Goal: Check status: Check status

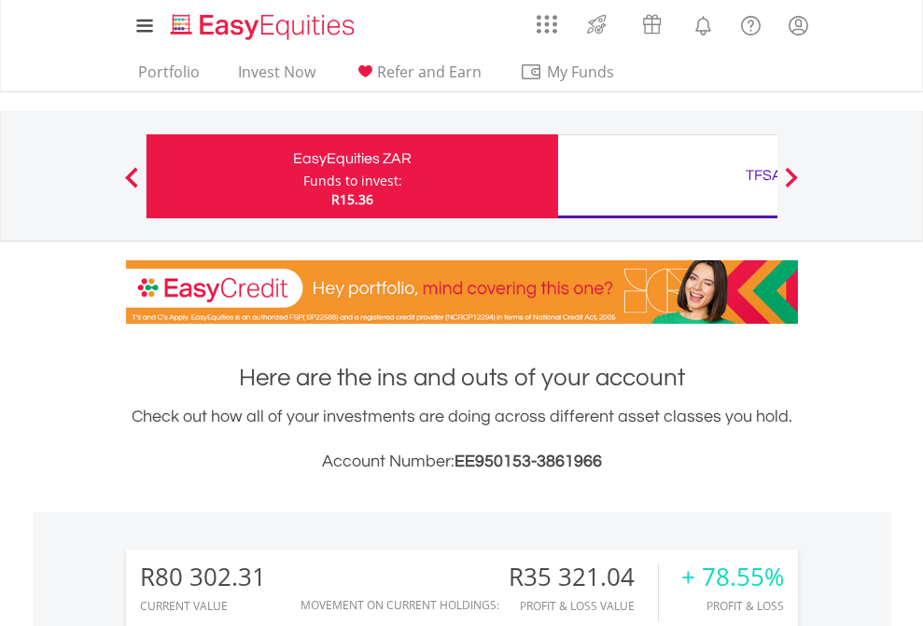
scroll to position [179, 293]
click at [303, 176] on div "Funds to invest:" at bounding box center [352, 181] width 99 height 19
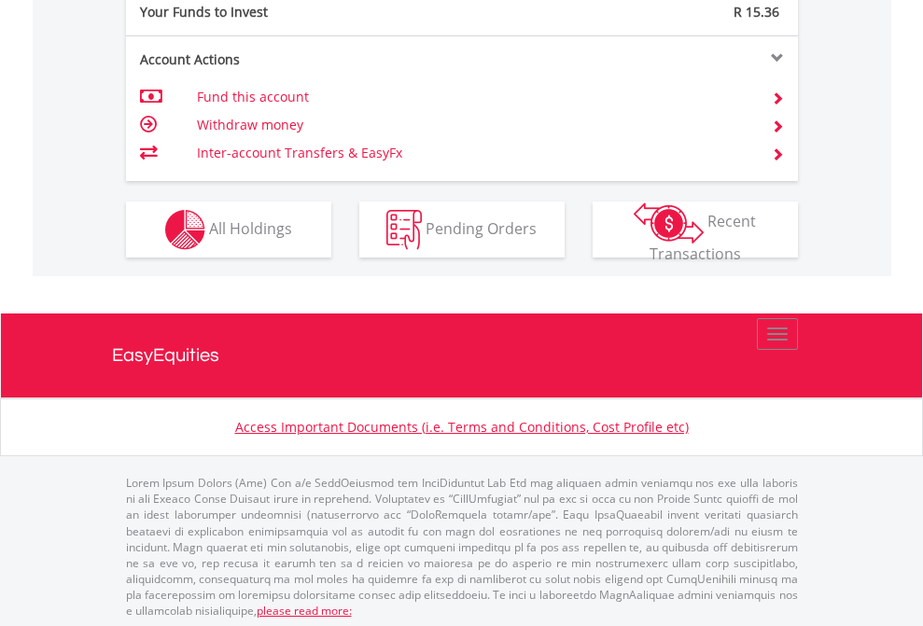
scroll to position [1863, 0]
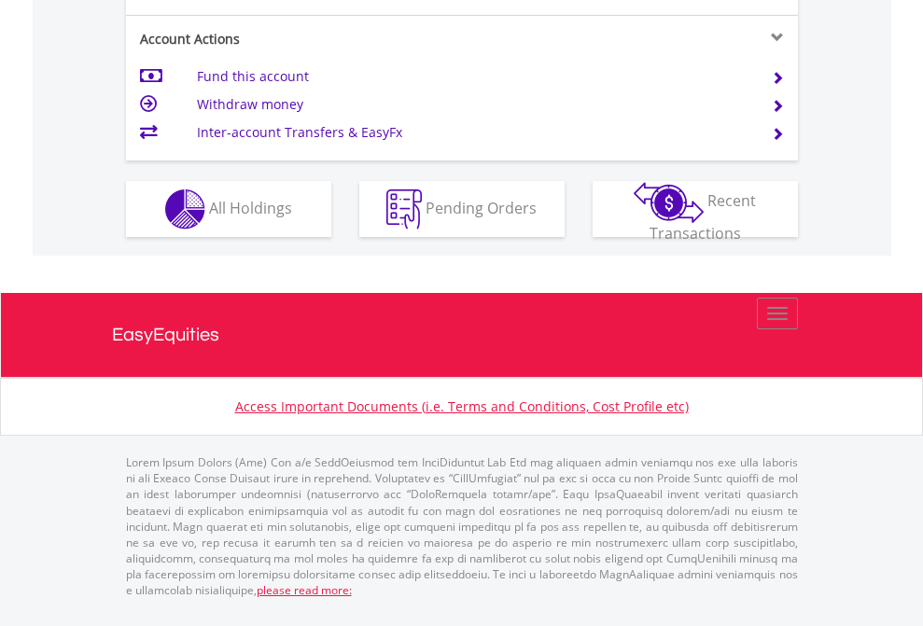
scroll to position [1702, 0]
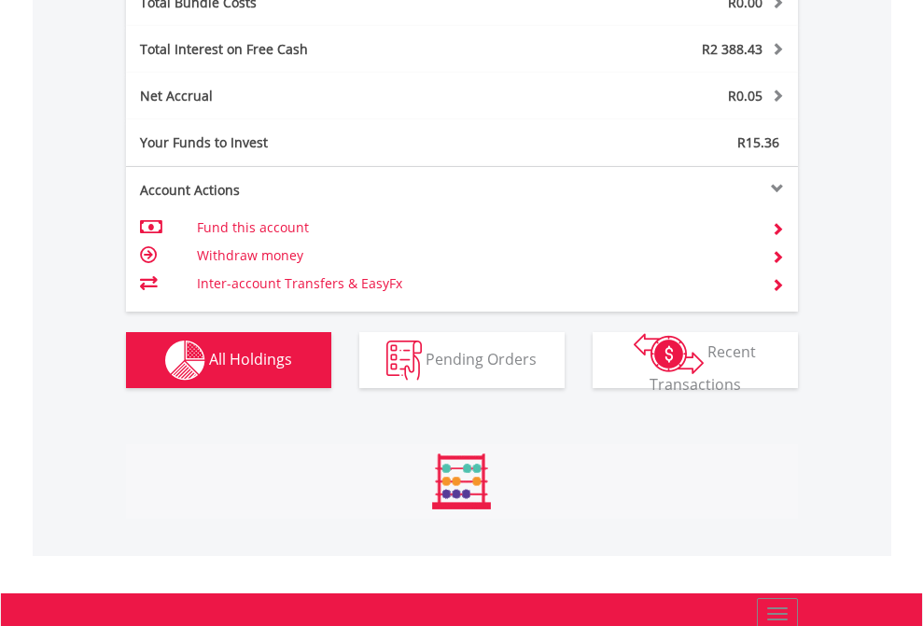
scroll to position [179, 293]
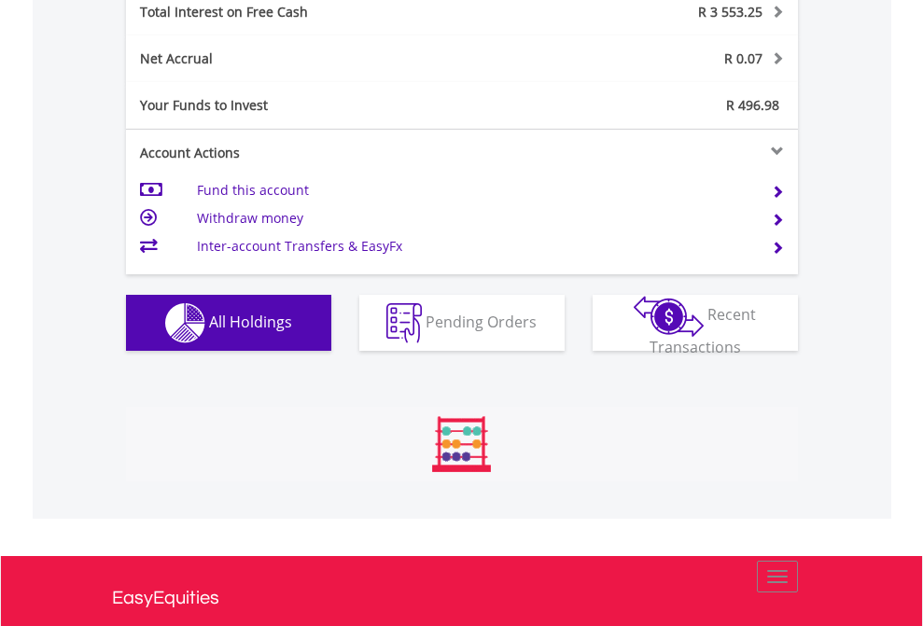
scroll to position [179, 293]
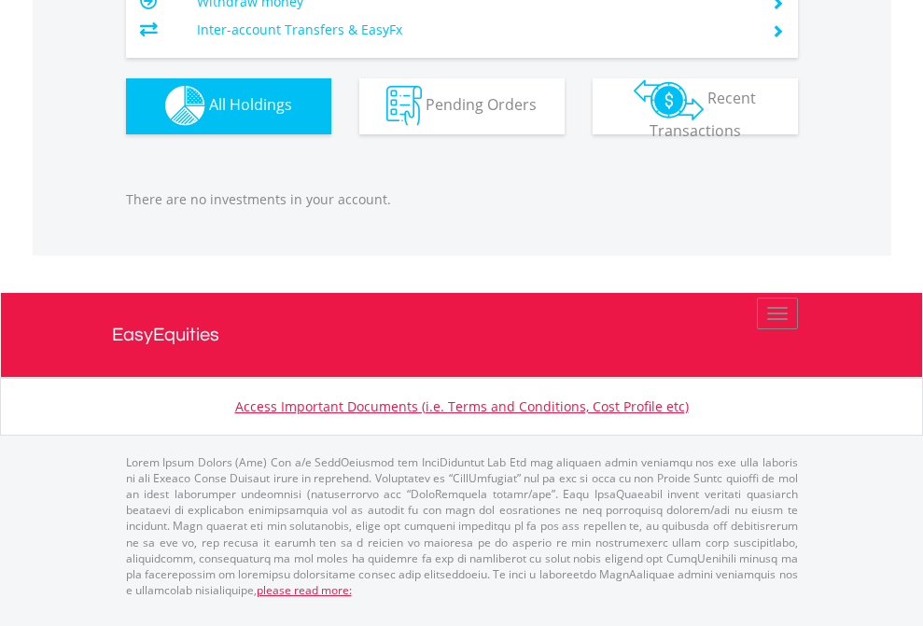
scroll to position [179, 293]
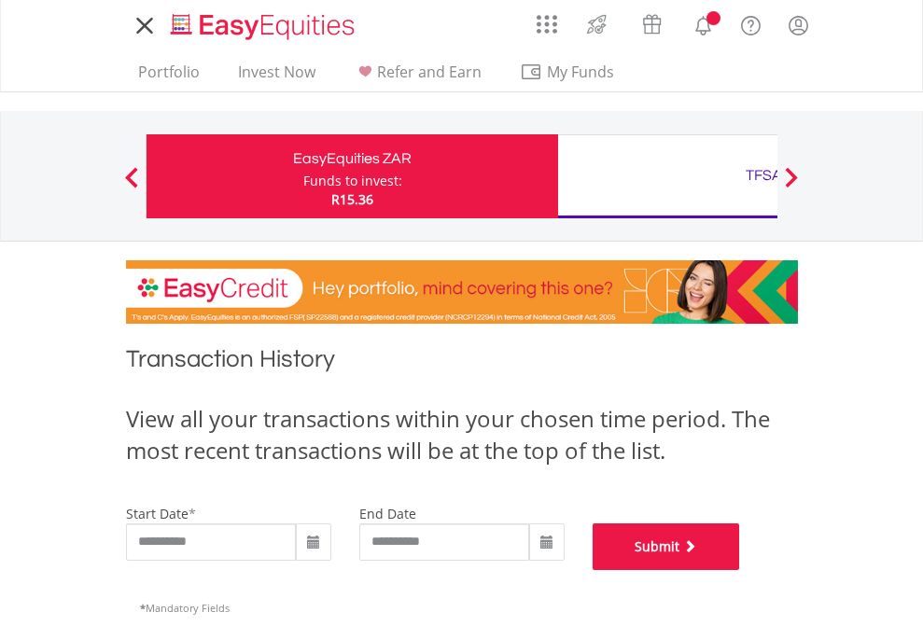
click at [740, 570] on button "Submit" at bounding box center [665, 546] width 147 height 47
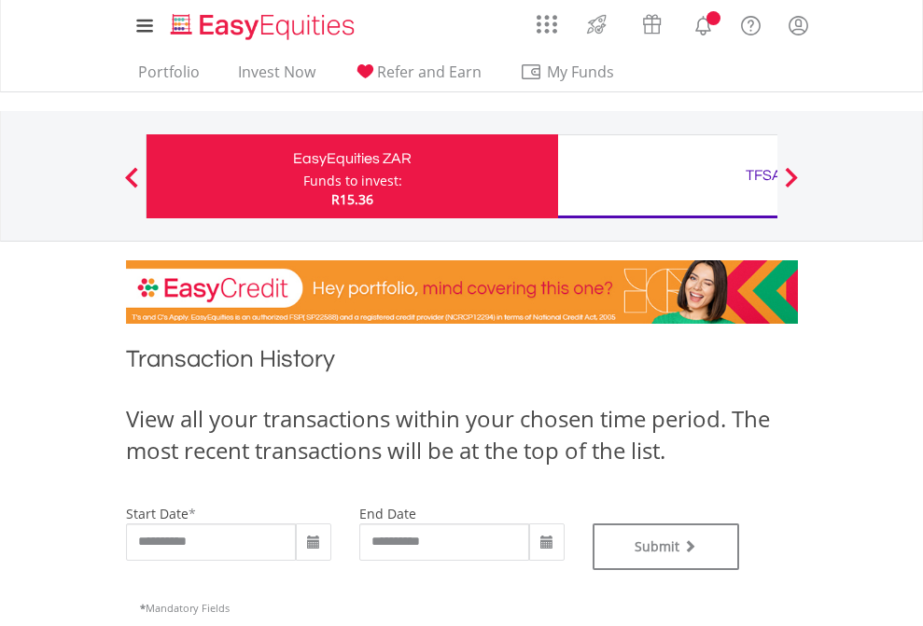
click at [667, 176] on div "TFSA" at bounding box center [763, 175] width 389 height 26
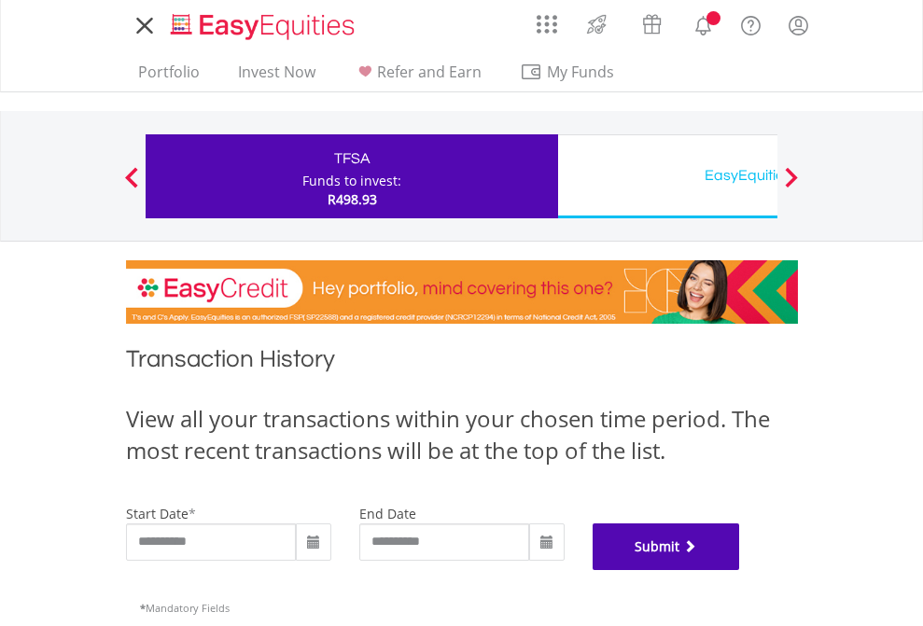
click at [740, 570] on button "Submit" at bounding box center [665, 546] width 147 height 47
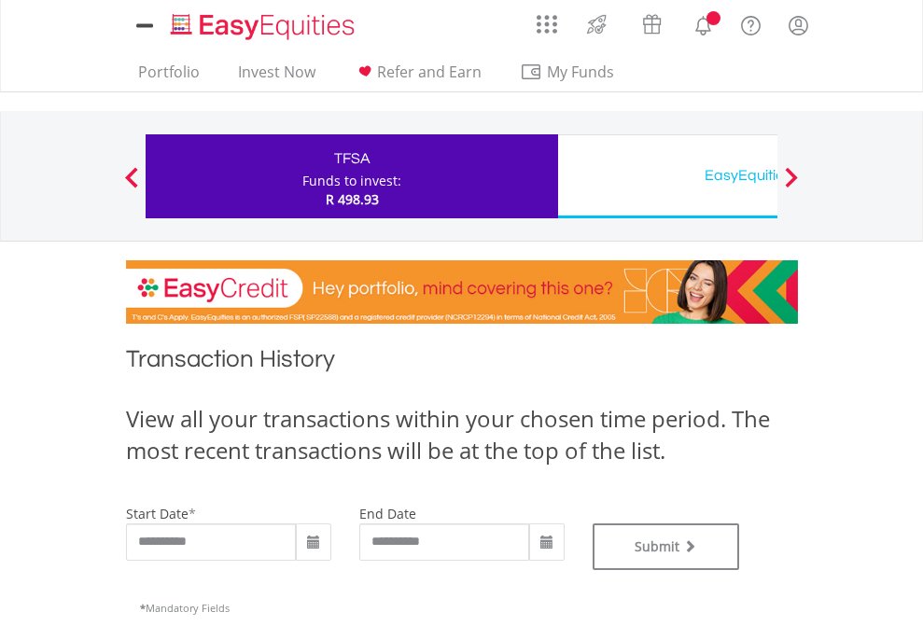
click at [667, 176] on div "EasyEquities USD" at bounding box center [763, 175] width 389 height 26
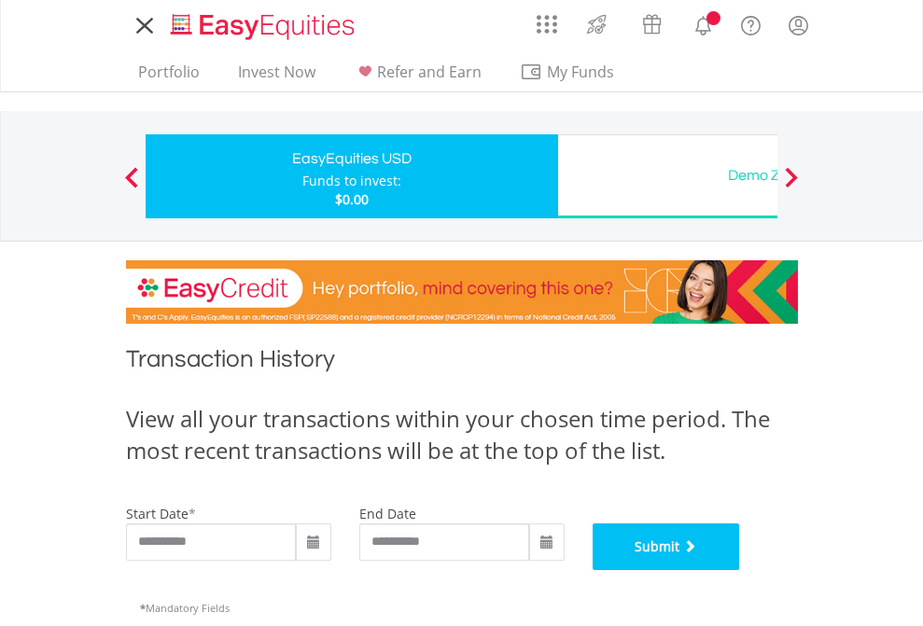
click at [740, 570] on button "Submit" at bounding box center [665, 546] width 147 height 47
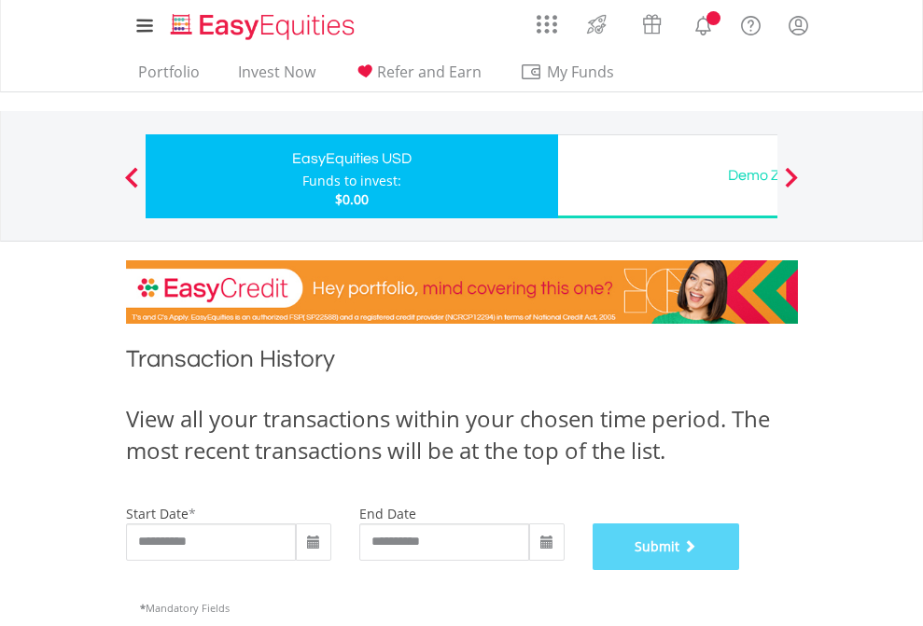
scroll to position [757, 0]
